Goal: Transaction & Acquisition: Purchase product/service

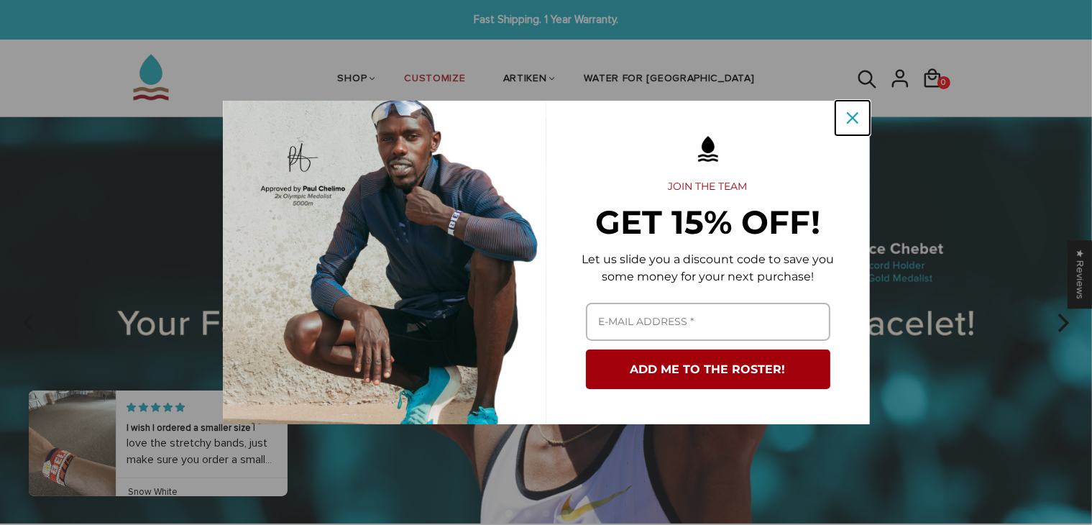
click at [853, 117] on icon "close icon" at bounding box center [853, 118] width 12 height 12
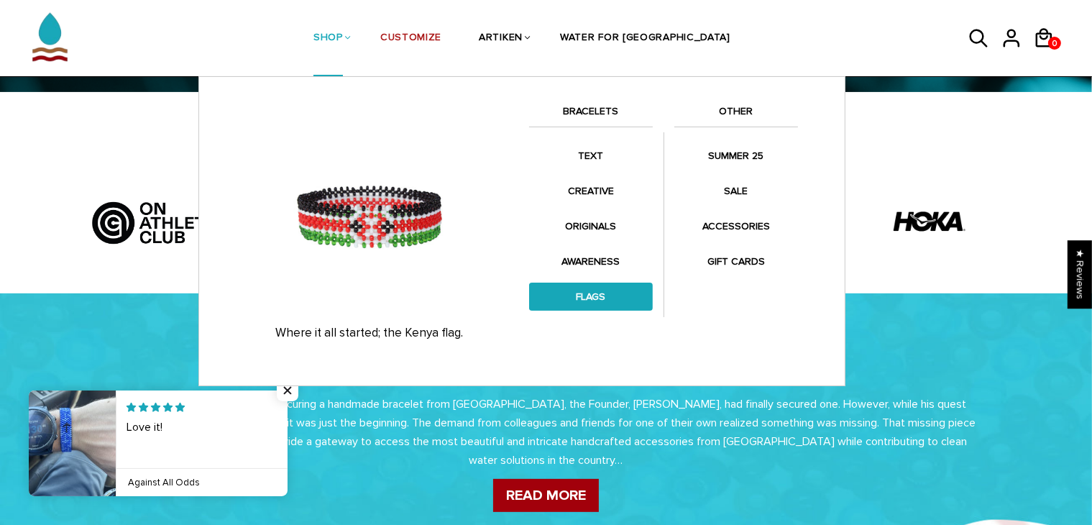
scroll to position [454, 0]
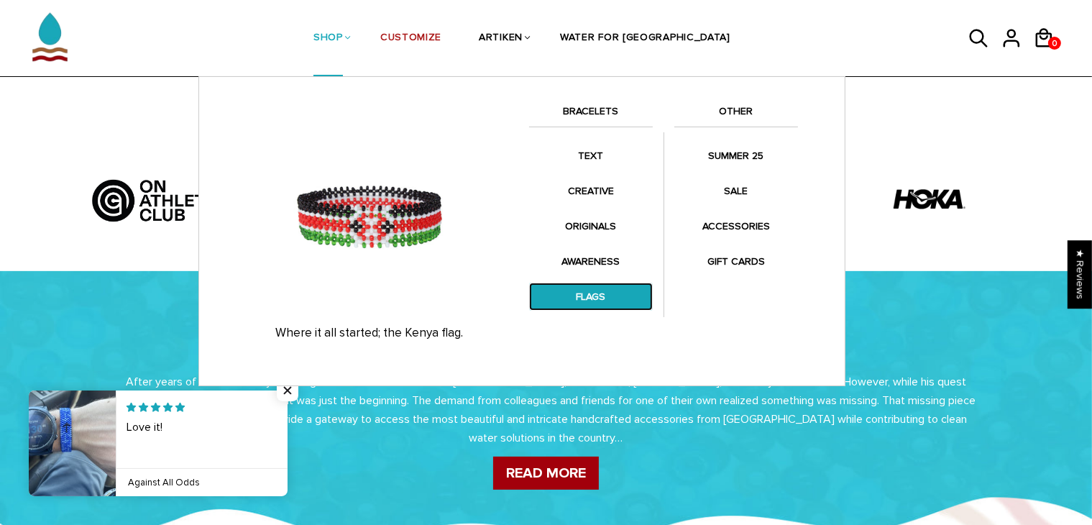
click at [587, 292] on link "FLAGS" at bounding box center [591, 296] width 124 height 28
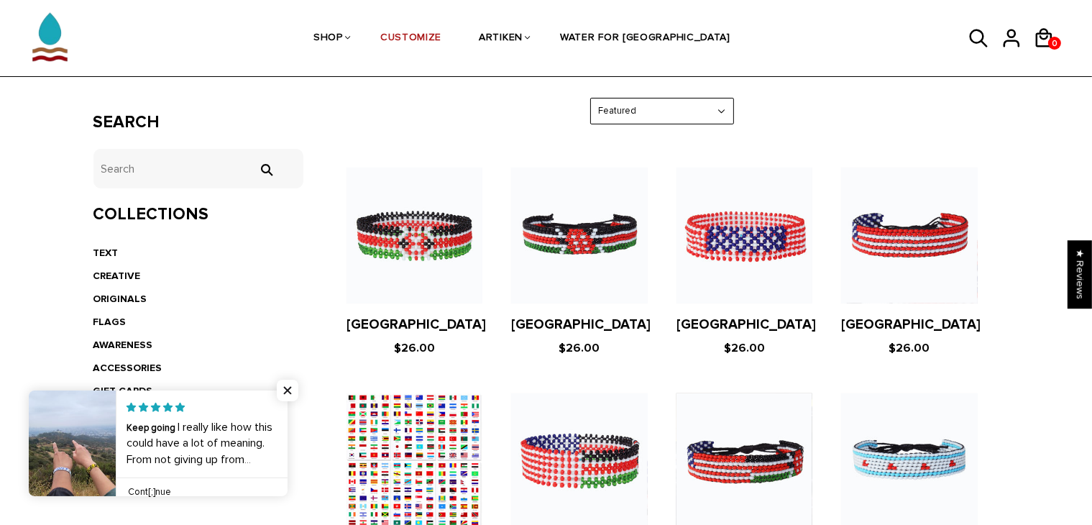
scroll to position [230, 0]
click at [576, 249] on figure at bounding box center [579, 235] width 136 height 136
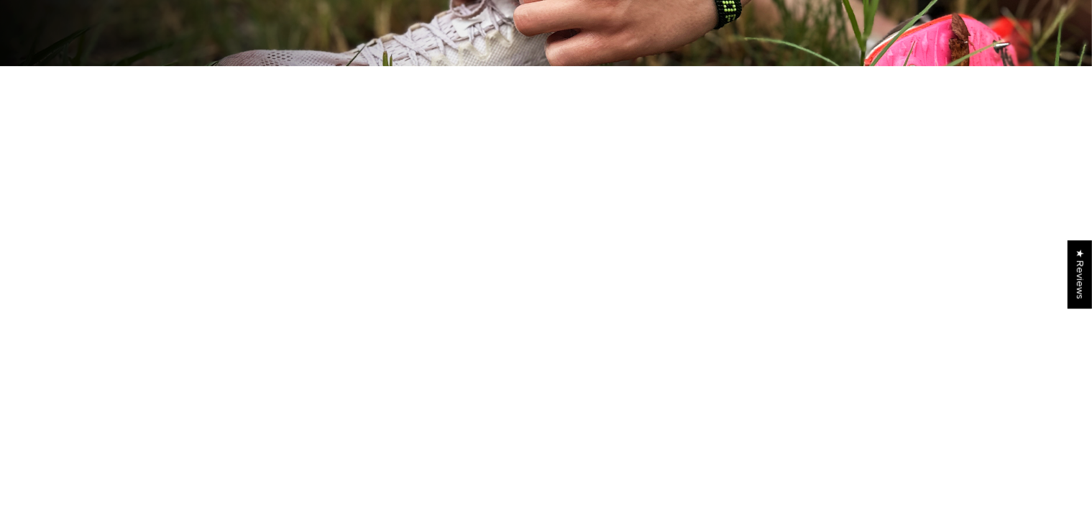
scroll to position [230, 0]
